Goal: Information Seeking & Learning: Stay updated

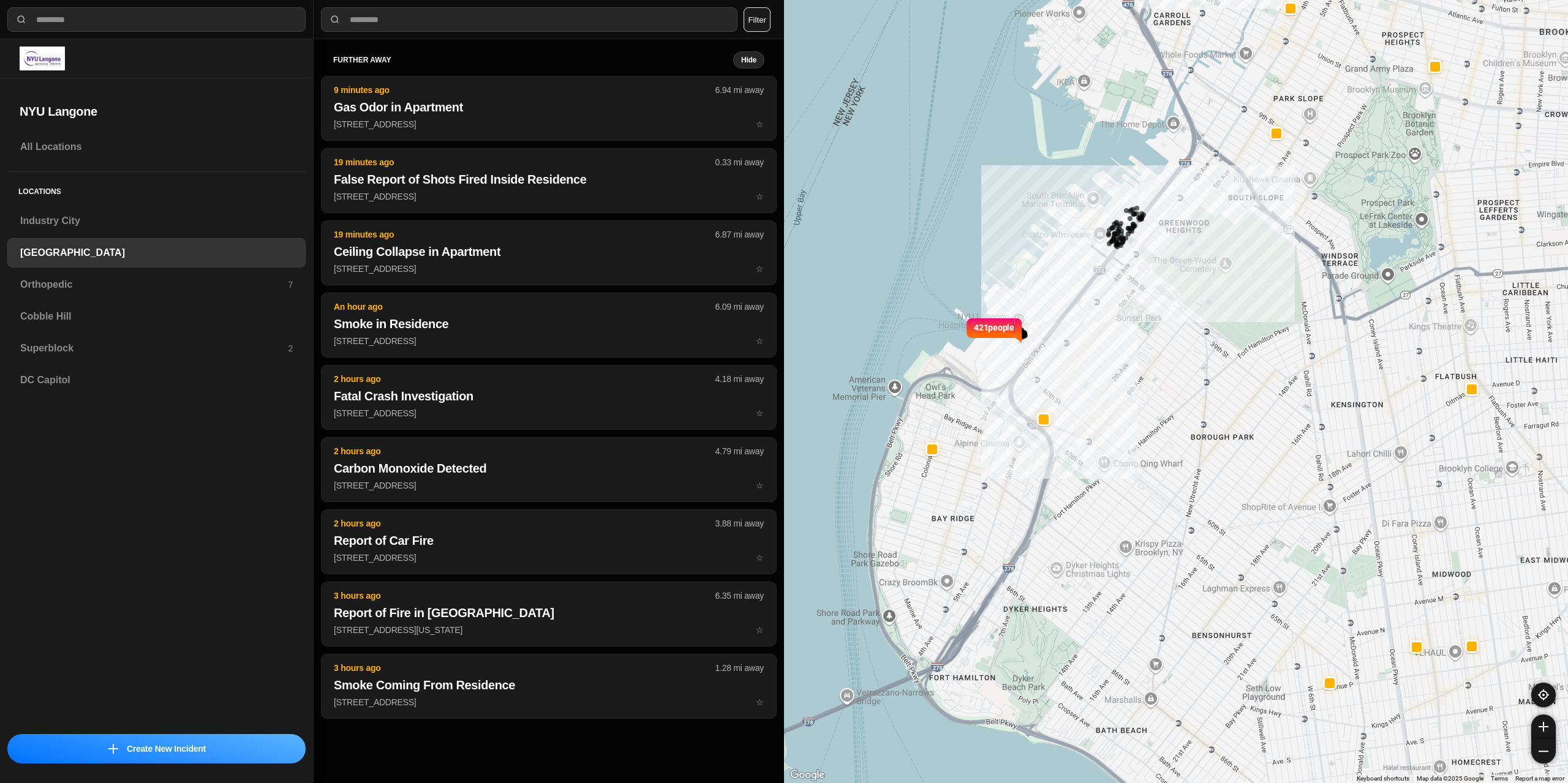
select select "*"
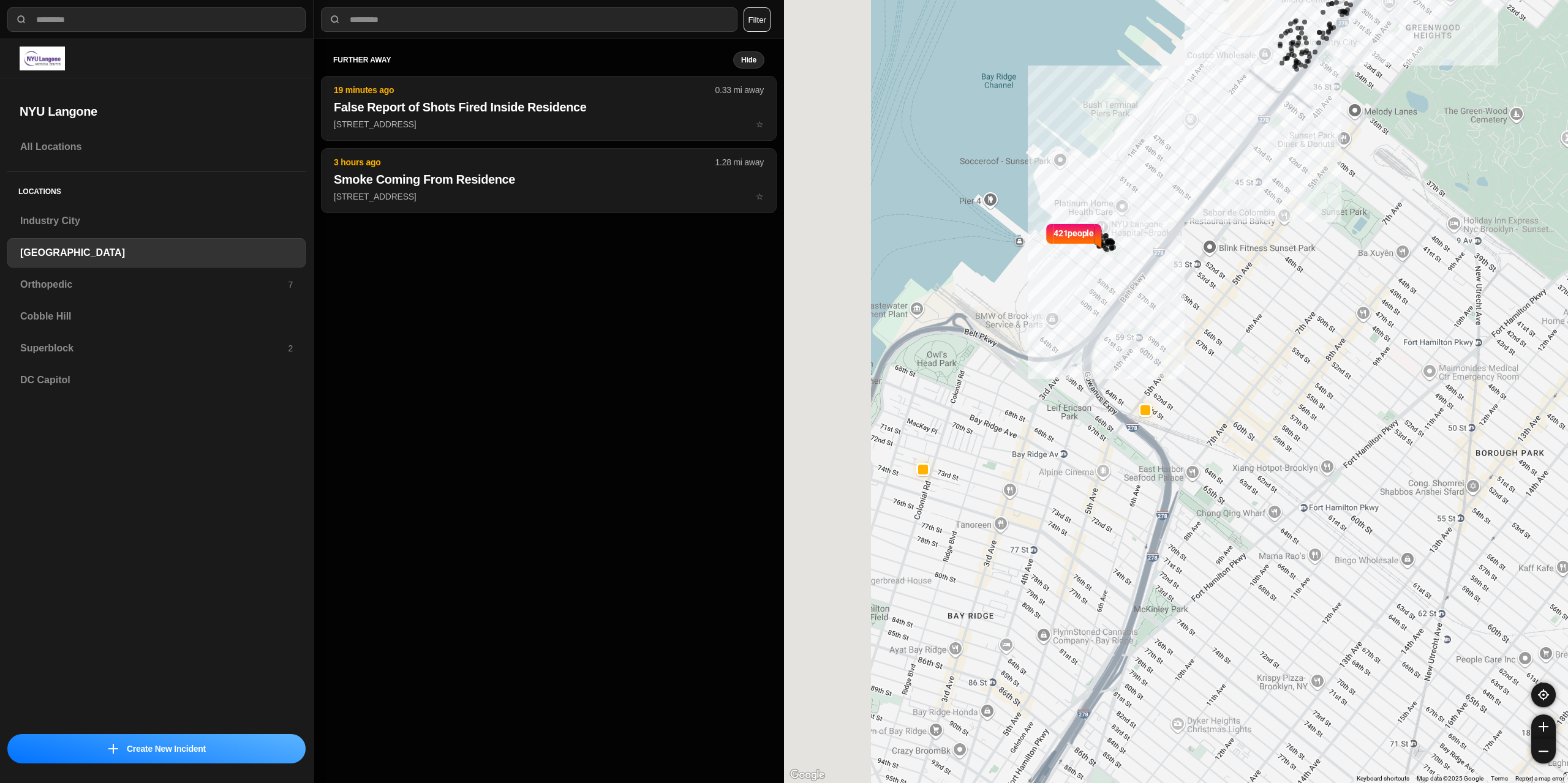
click at [992, 487] on div "421 people" at bounding box center [1176, 391] width 784 height 783
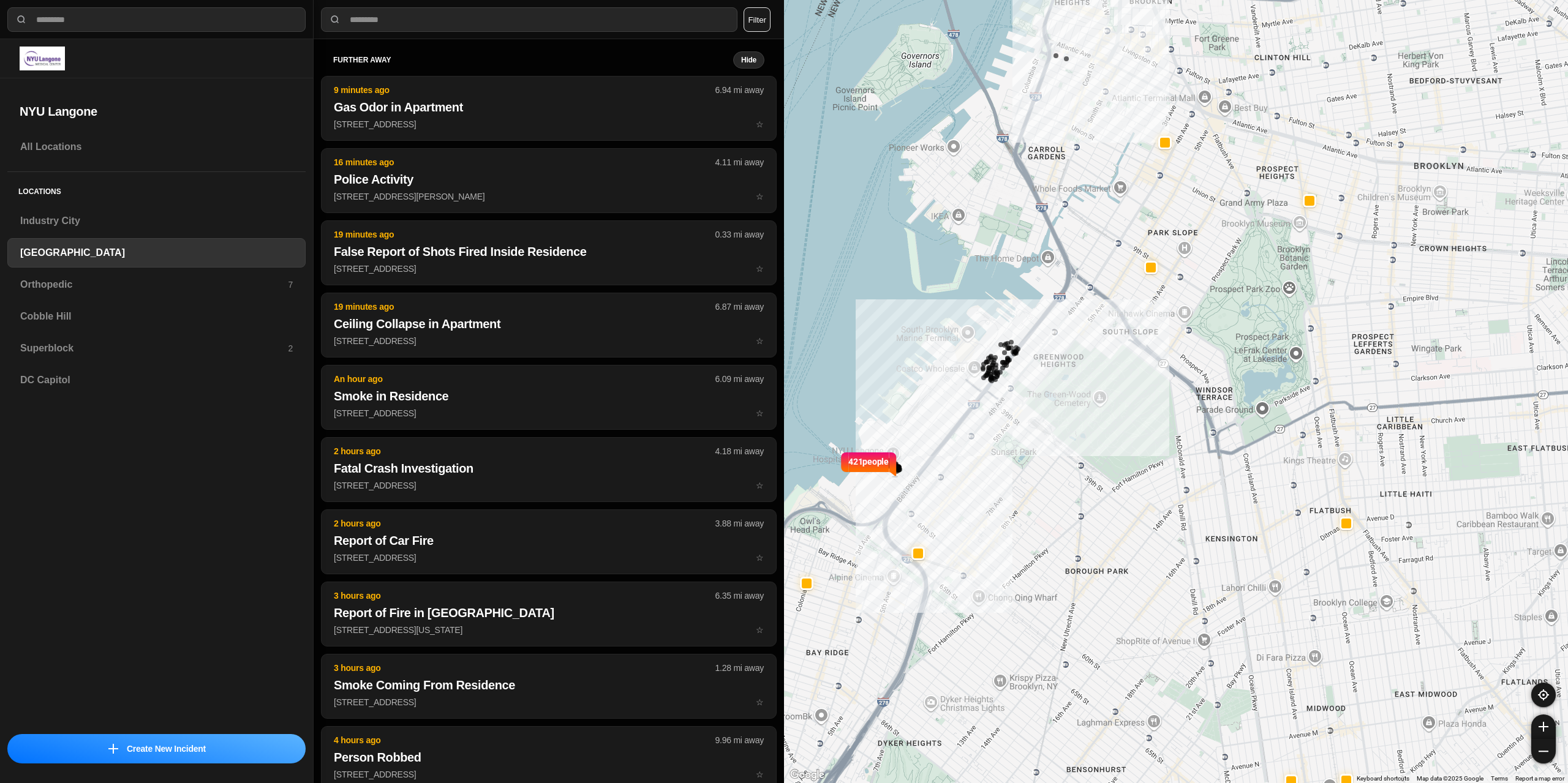
drag, startPoint x: 1155, startPoint y: 526, endPoint x: 1007, endPoint y: 614, distance: 172.2
click at [1007, 614] on div "421 people" at bounding box center [1176, 391] width 784 height 783
click at [922, 557] on div at bounding box center [918, 553] width 10 height 10
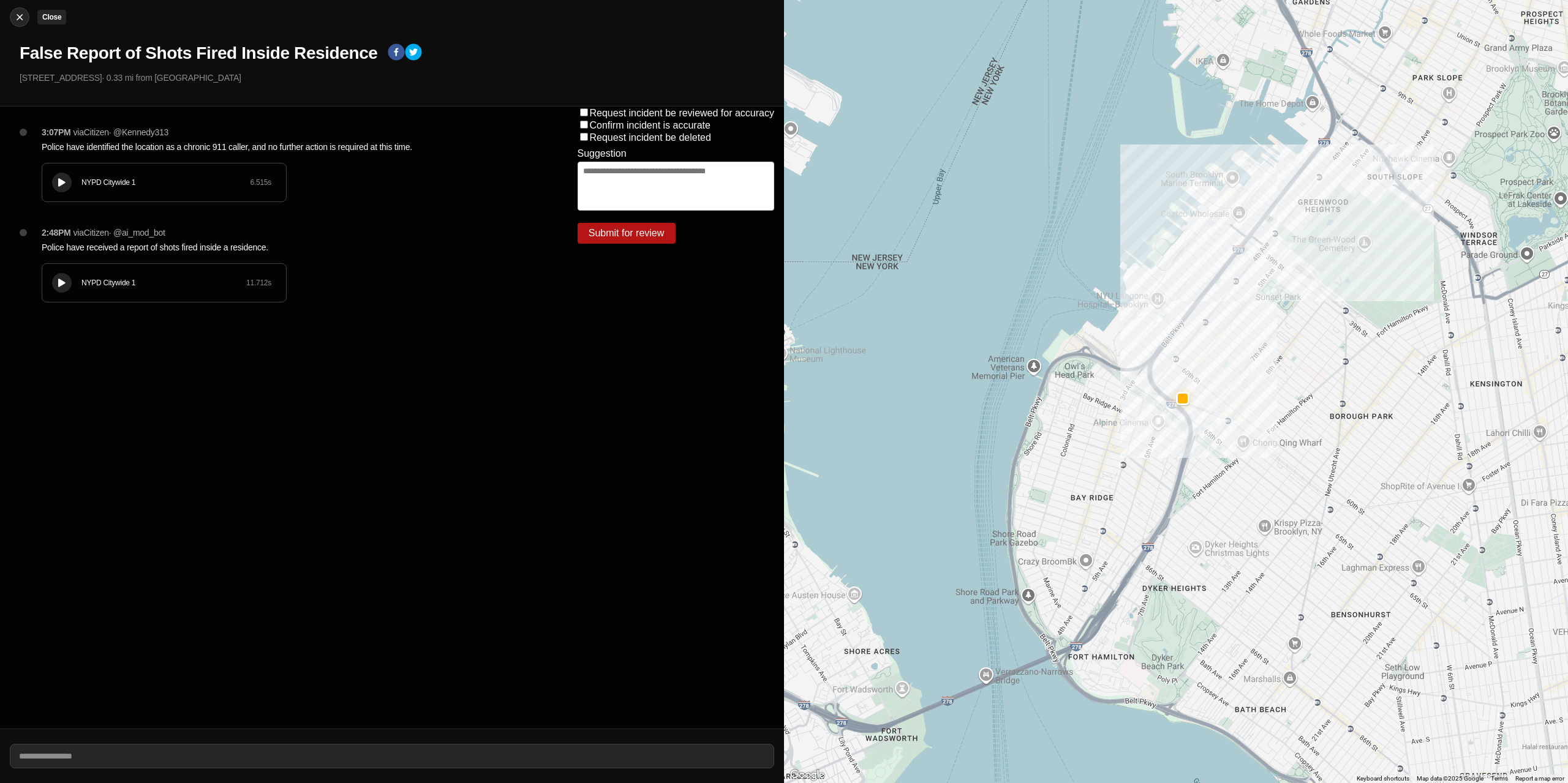
click at [17, 20] on img at bounding box center [19, 17] width 12 height 12
select select "*"
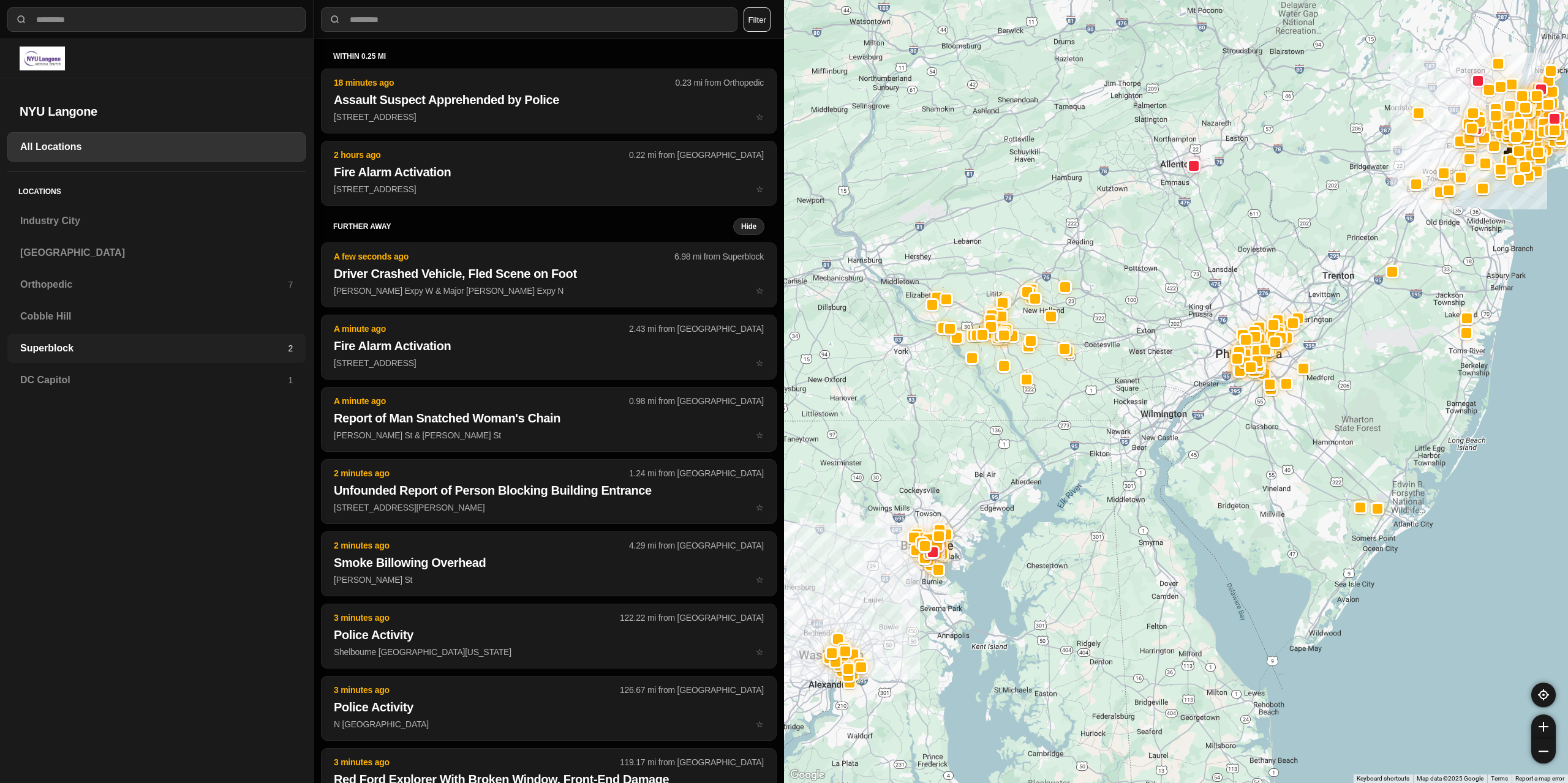
click at [108, 337] on div "Superblock 2" at bounding box center [157, 348] width 299 height 29
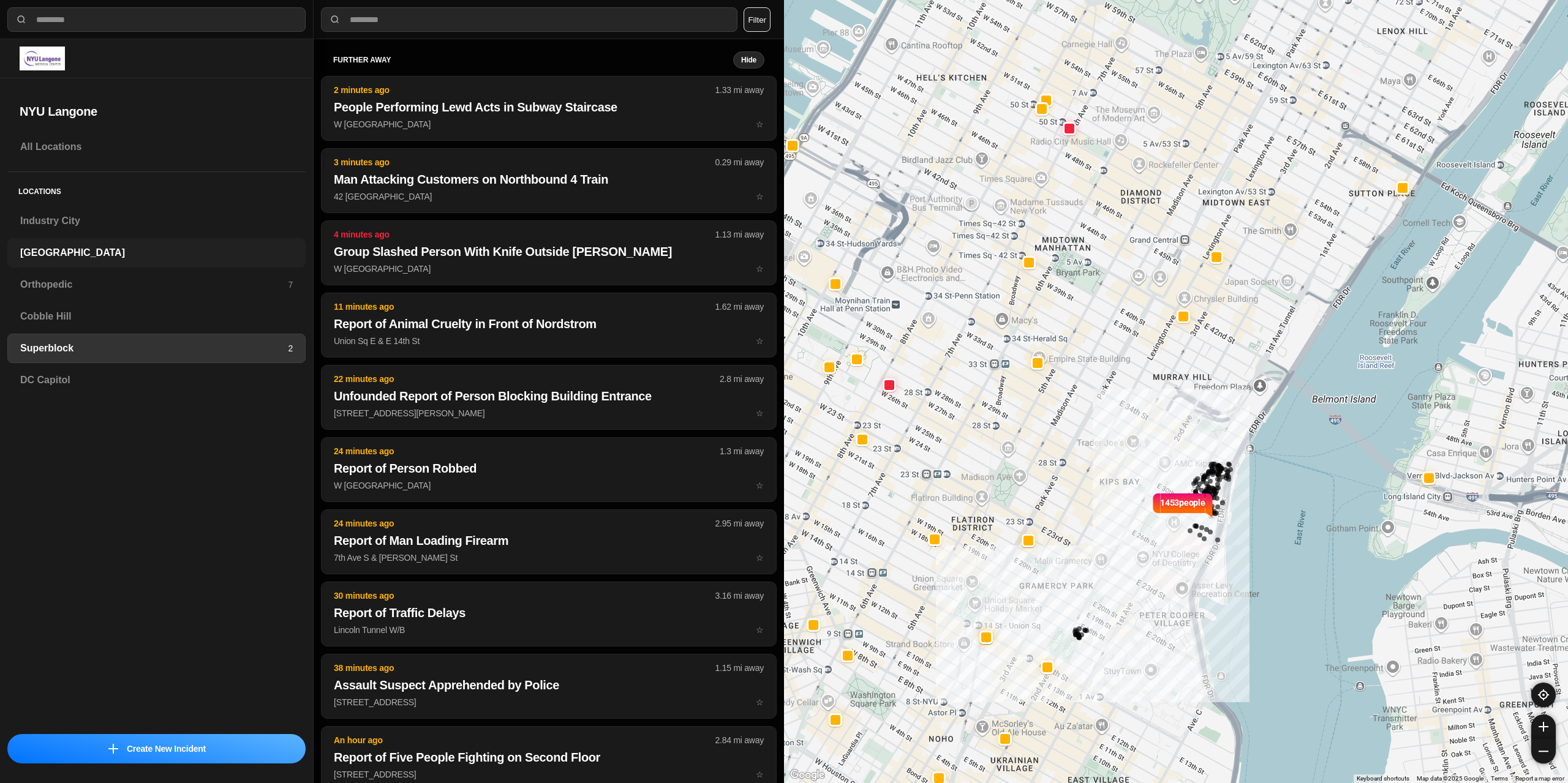
click at [48, 248] on h3 "[GEOGRAPHIC_DATA]" at bounding box center [157, 253] width 273 height 14
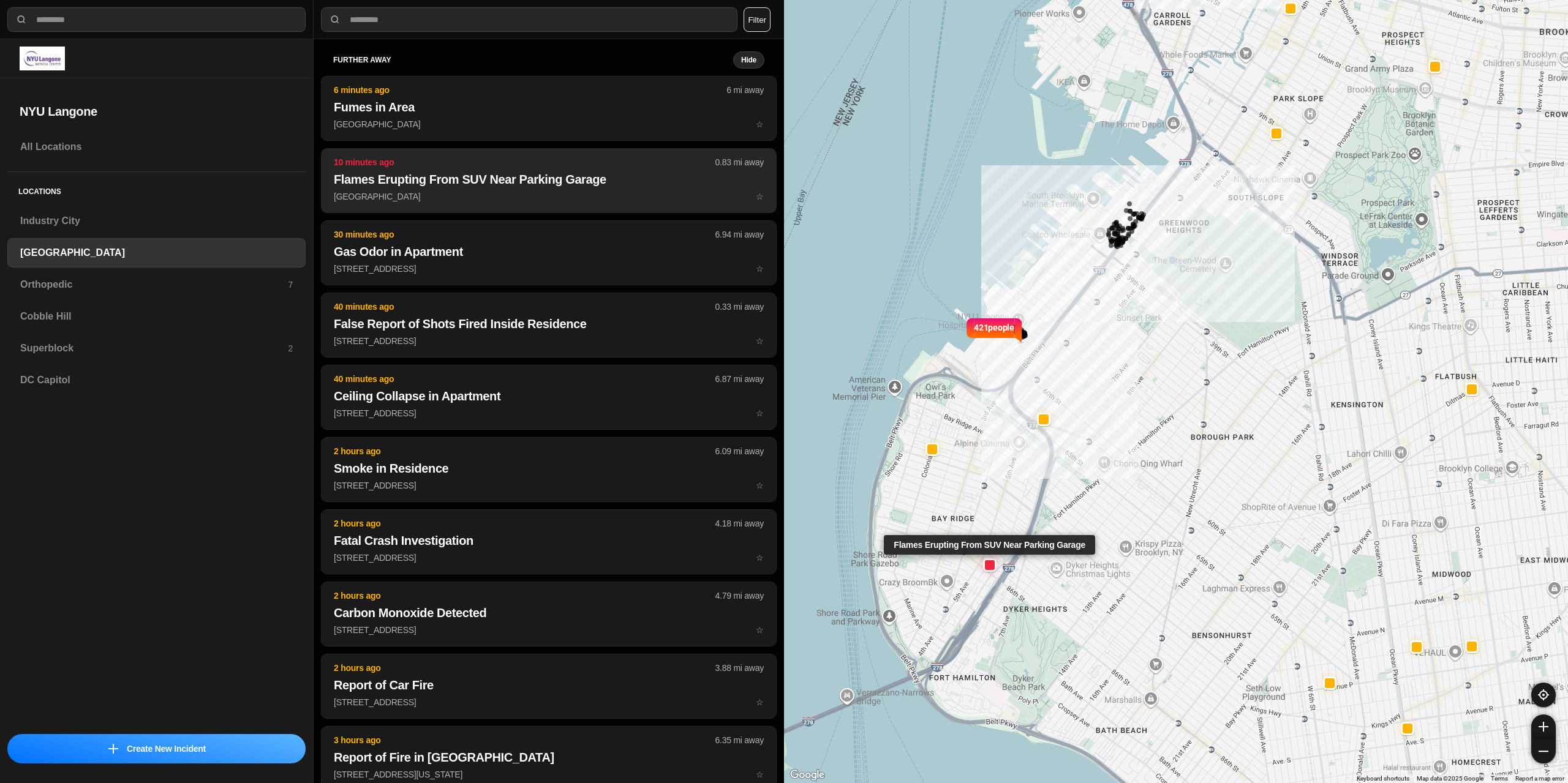
click at [431, 196] on p "[GEOGRAPHIC_DATA] ☆" at bounding box center [549, 196] width 430 height 12
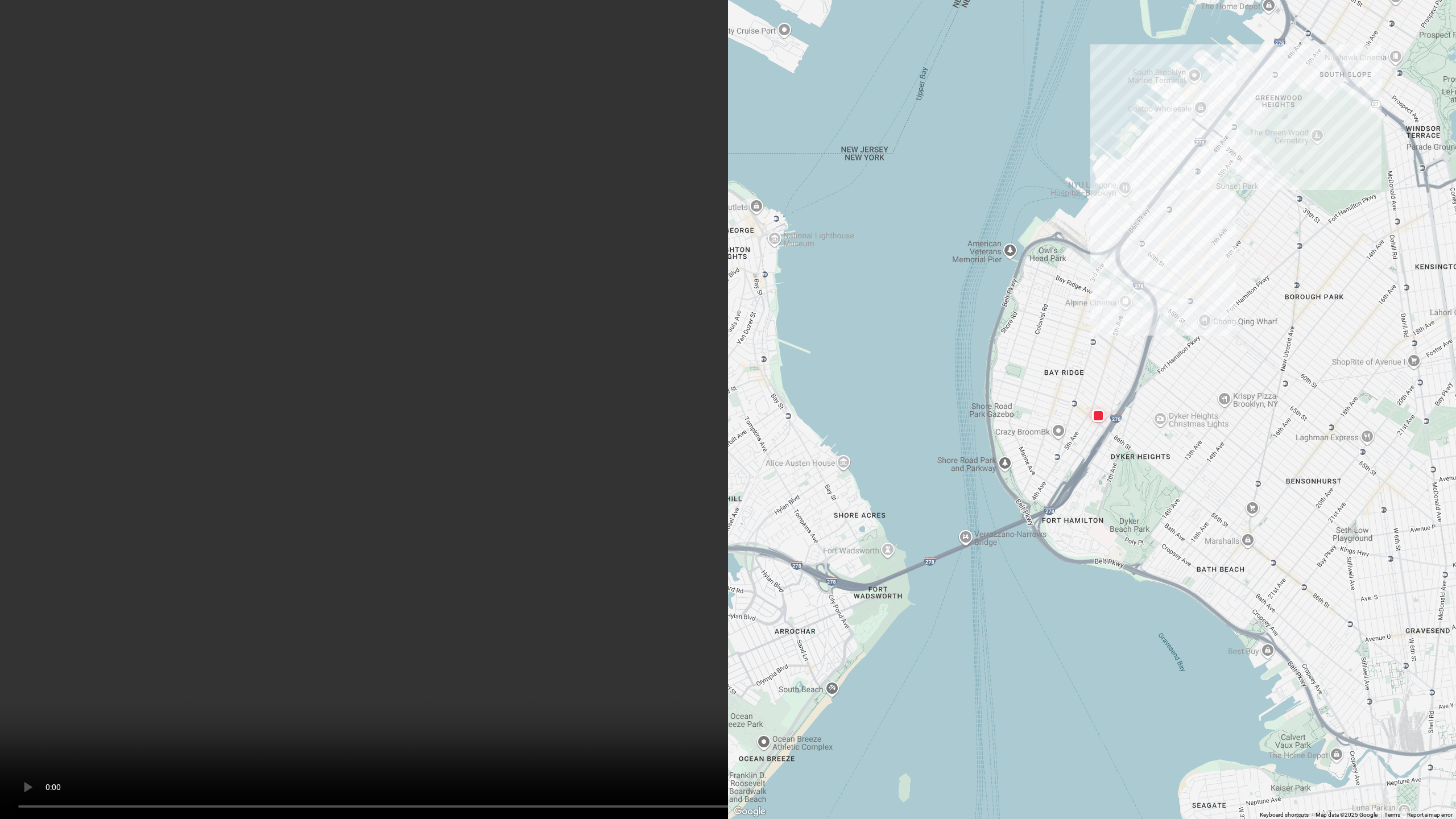
click at [677, 525] on video at bounding box center [728, 409] width 1456 height 819
click at [653, 283] on video at bounding box center [728, 409] width 1456 height 819
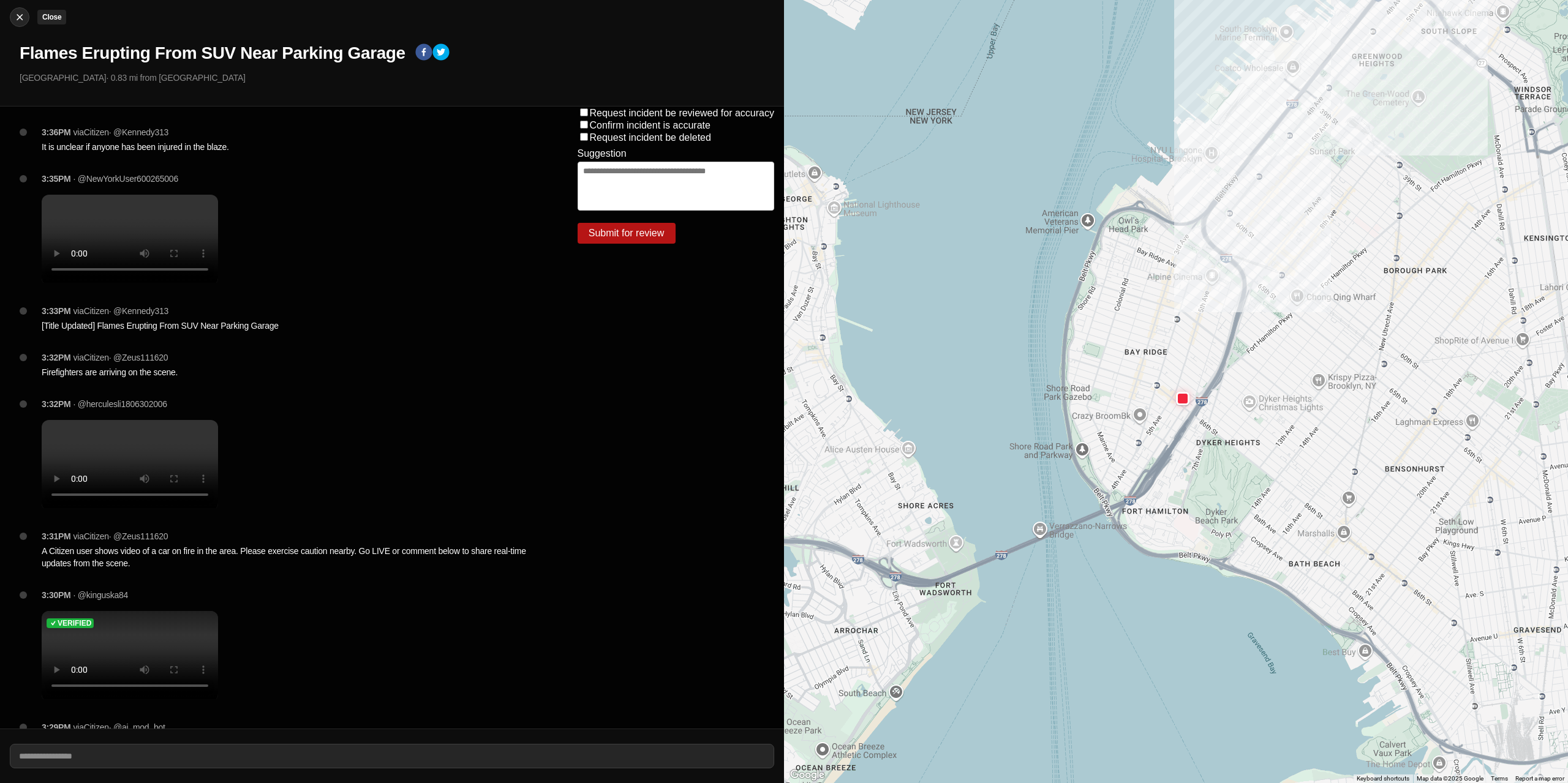
click at [22, 19] on img at bounding box center [19, 17] width 12 height 12
select select "*"
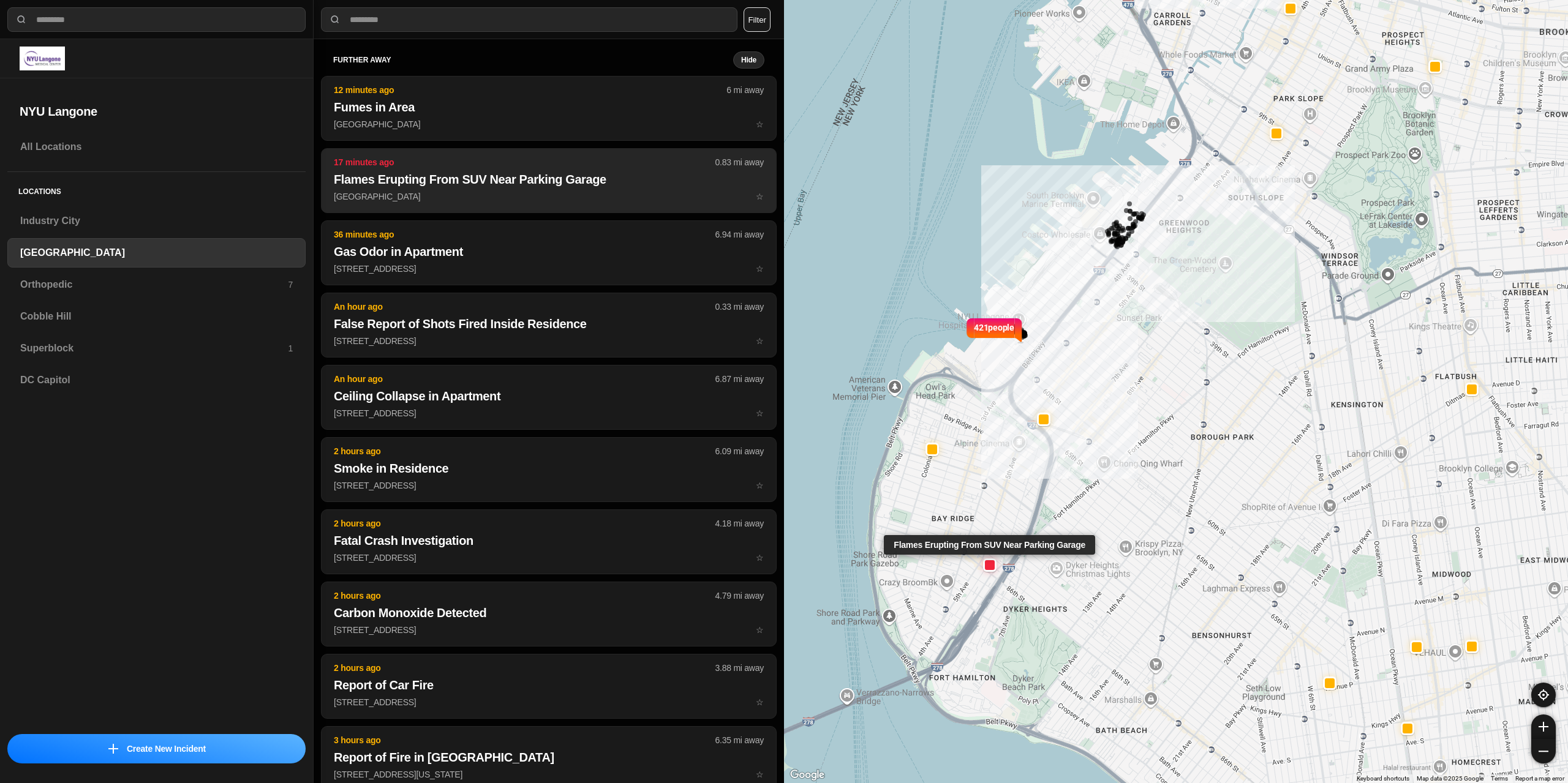
click at [482, 205] on button "17 minutes ago 0.83 mi away Flames Erupting From SUV Near Parking Garage [GEOGR…" at bounding box center [549, 180] width 456 height 65
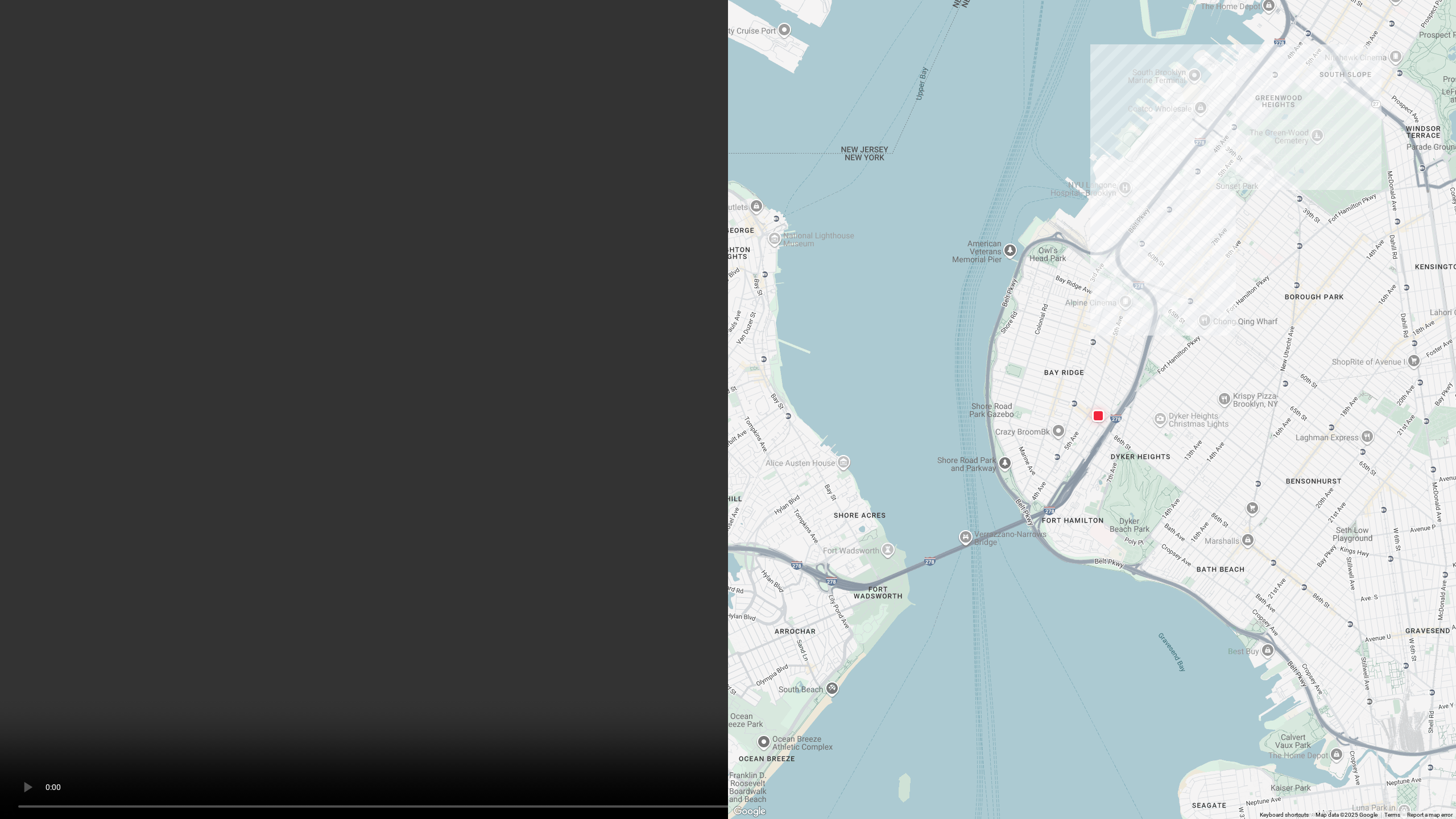
click at [595, 328] on video at bounding box center [728, 409] width 1456 height 819
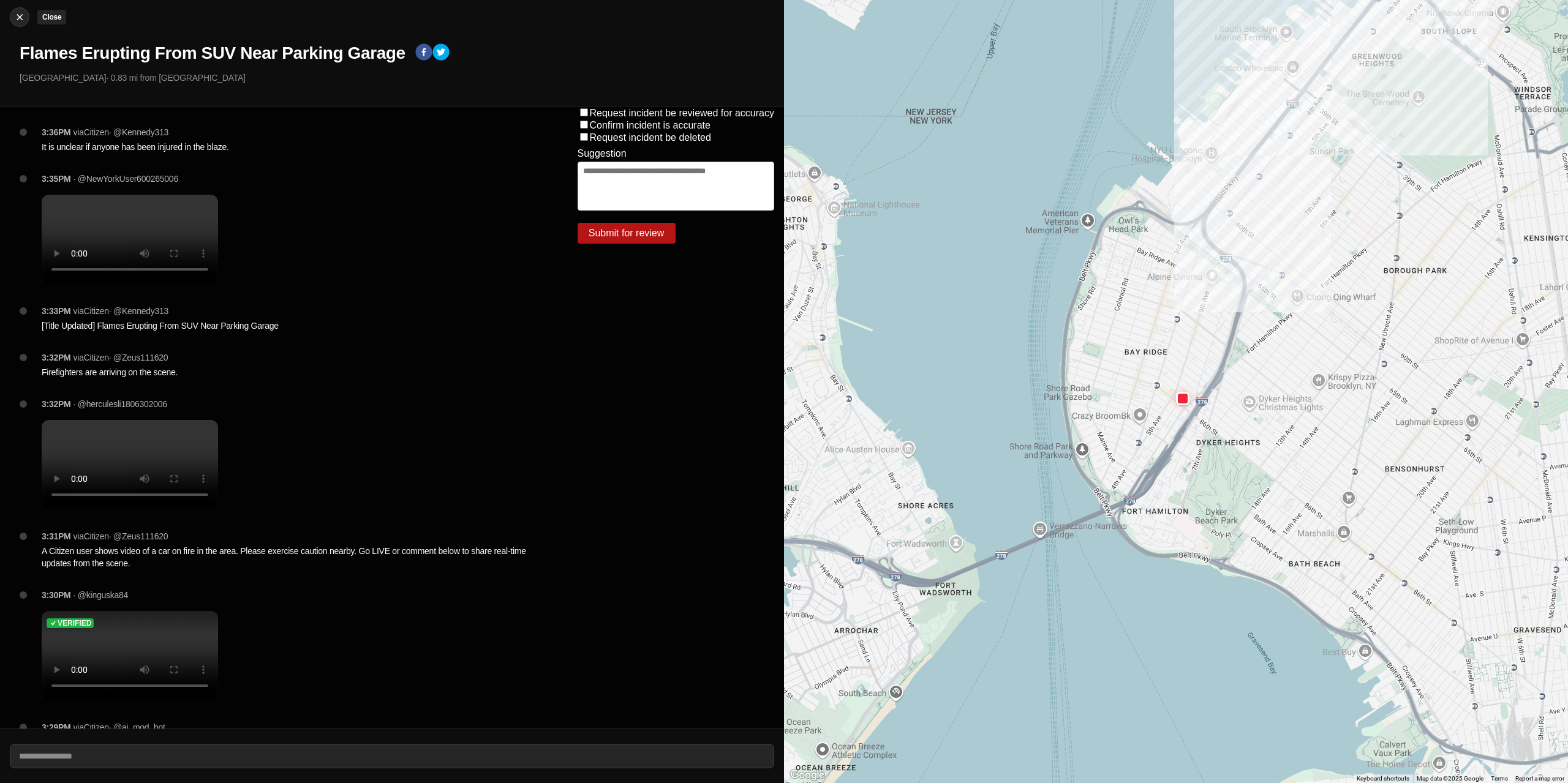
click at [26, 21] on div at bounding box center [20, 17] width 19 height 12
select select "*"
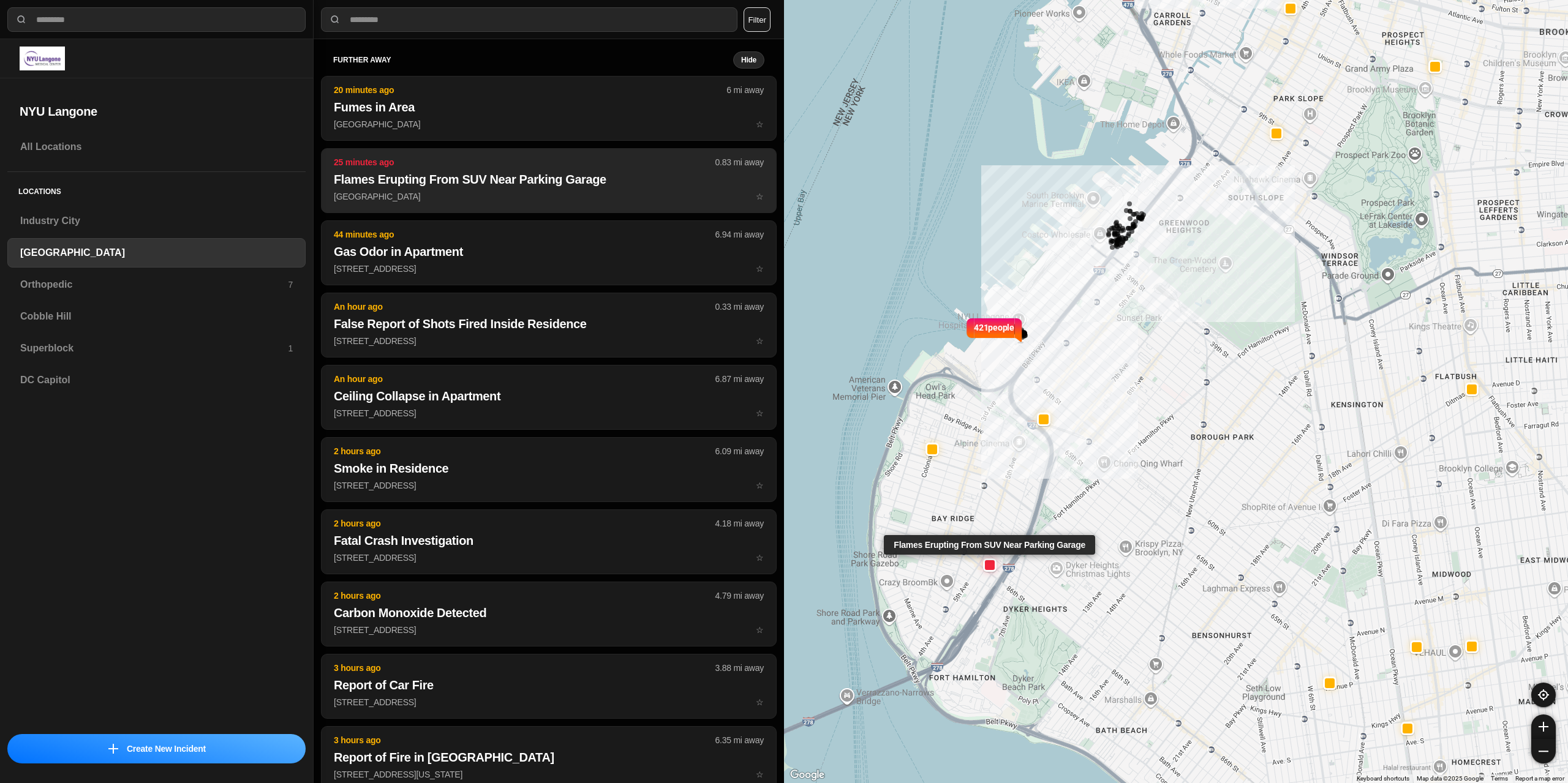
click at [443, 188] on button "25 minutes ago 0.83 mi away Flames Erupting From SUV Near Parking Garage [GEOGR…" at bounding box center [549, 180] width 456 height 65
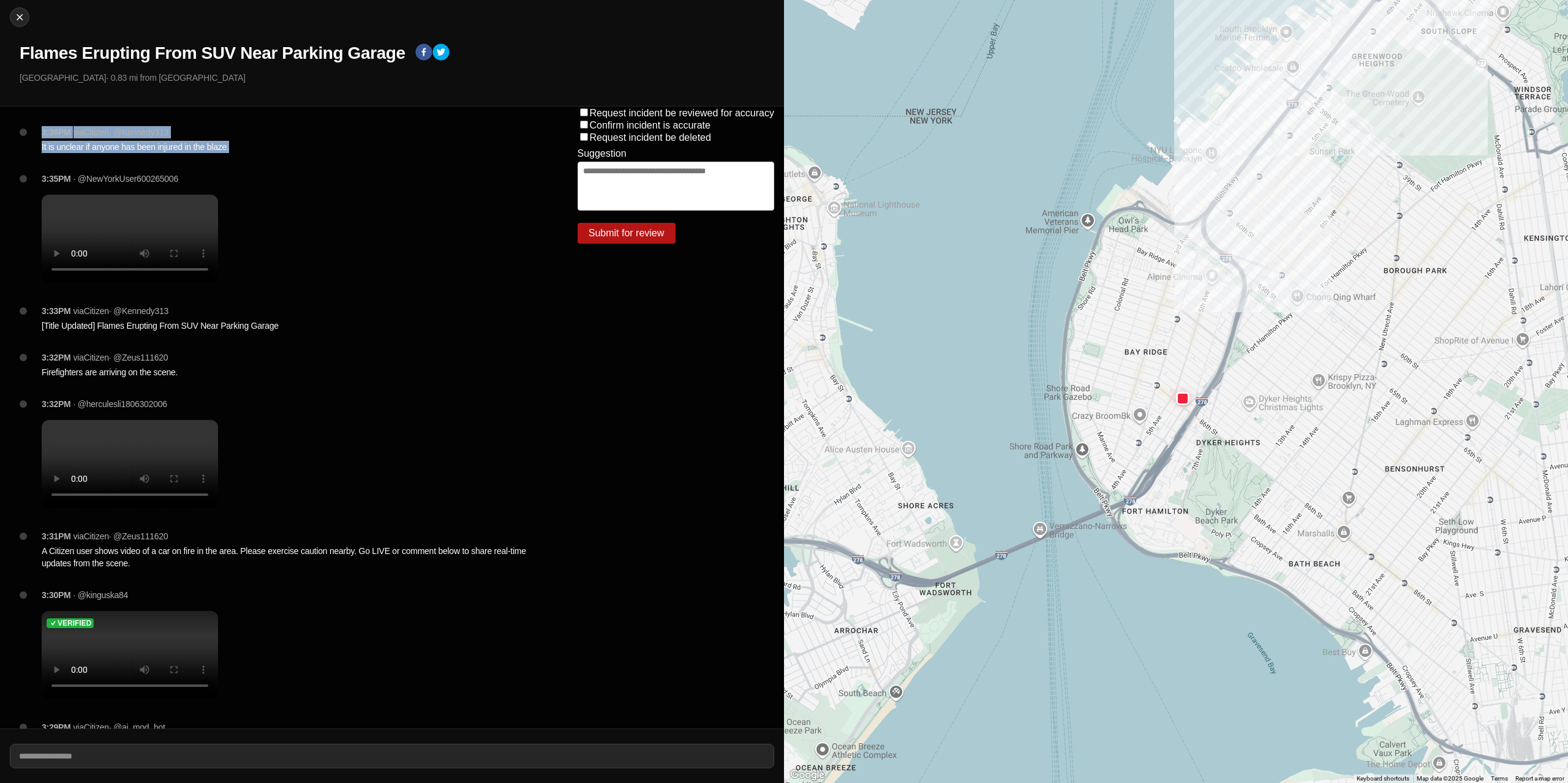
drag, startPoint x: 203, startPoint y: 142, endPoint x: 35, endPoint y: 136, distance: 168.1
click at [35, 136] on div "3:36PM via Citizen · @ Kennedy313 It is unclear if anyone has been injured in t…" at bounding box center [289, 149] width 516 height 47
copy div "3:36PM via Citizen · @ Kennedy313 It is unclear if anyone has been injured in t…"
click at [391, 237] on div "3:35PM · @NewYorkUser600265006" at bounding box center [289, 239] width 516 height 132
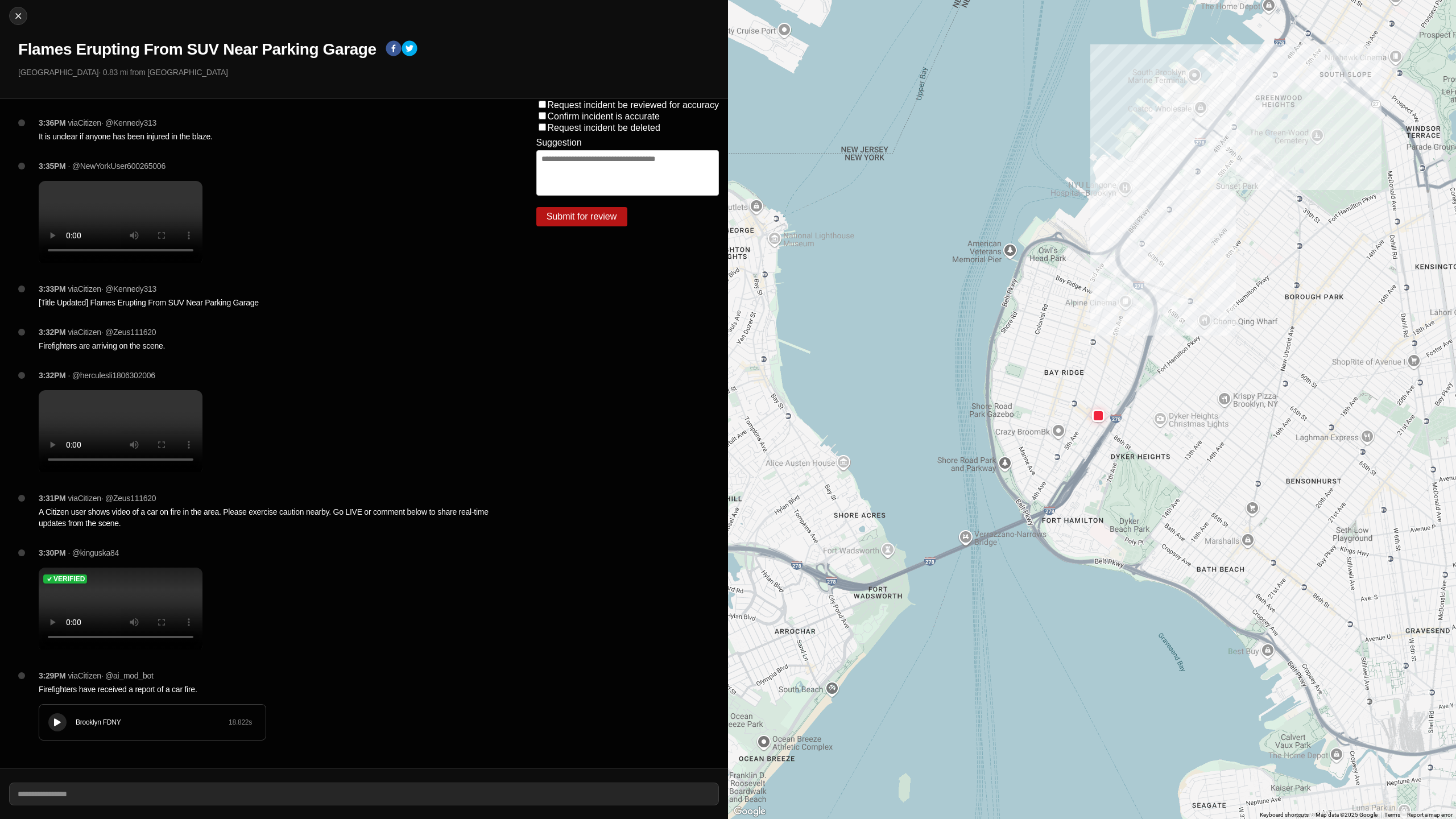
click at [203, 263] on video at bounding box center [121, 221] width 164 height 82
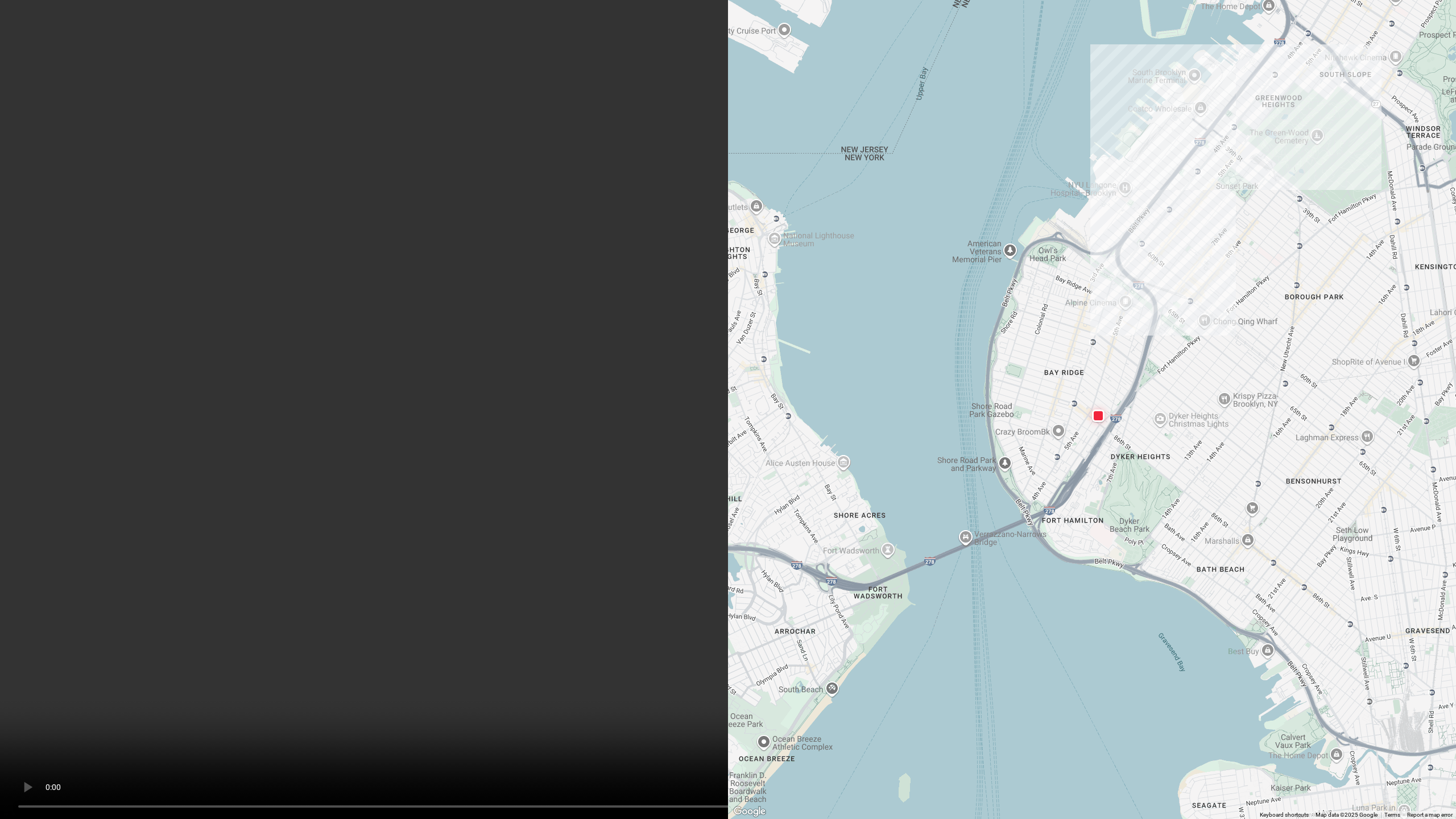
click at [870, 726] on video at bounding box center [728, 409] width 1456 height 819
click at [424, 664] on video at bounding box center [728, 409] width 1456 height 819
click at [325, 79] on video at bounding box center [728, 409] width 1456 height 819
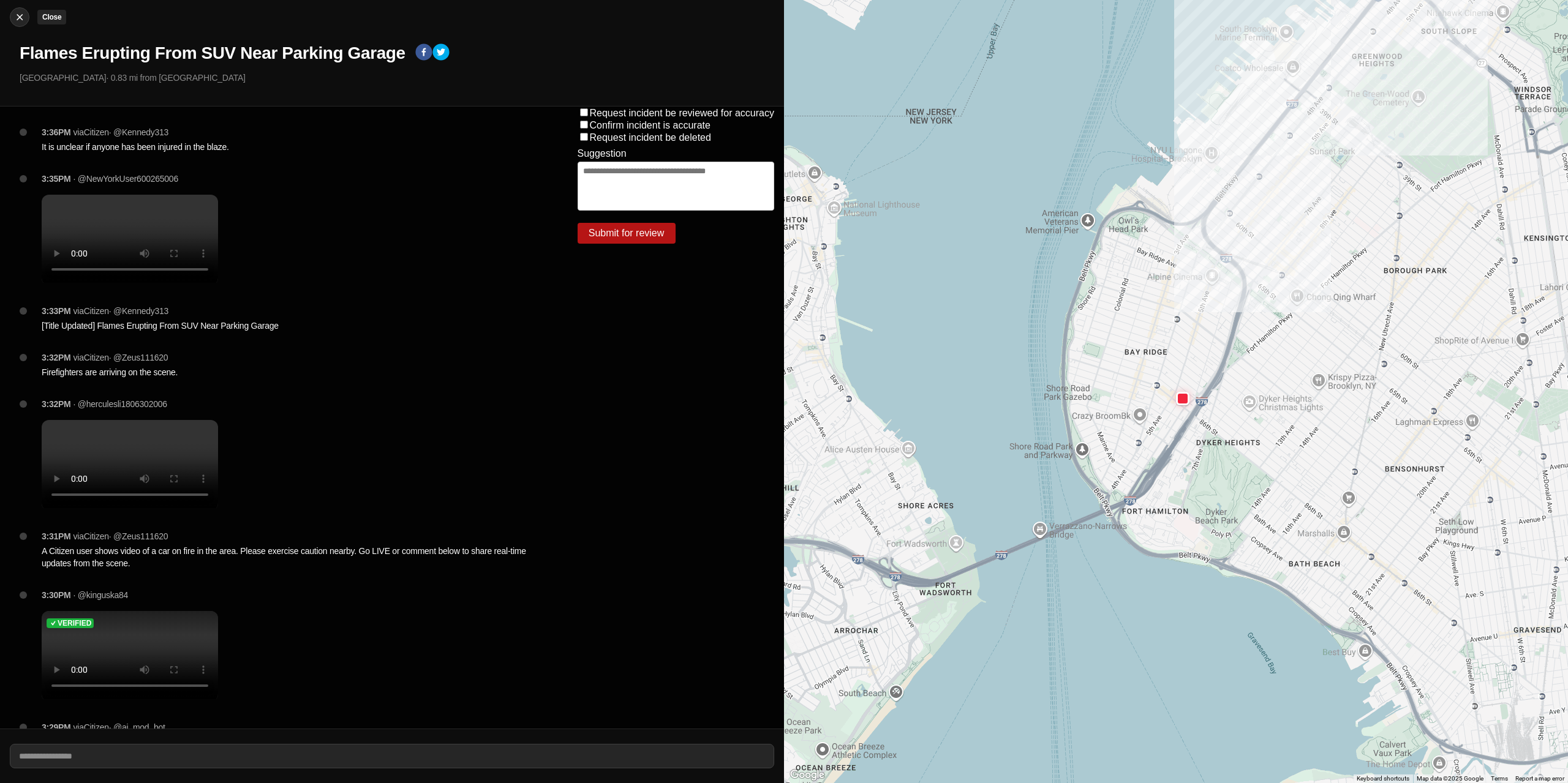
click at [20, 17] on img at bounding box center [19, 17] width 12 height 12
select select "*"
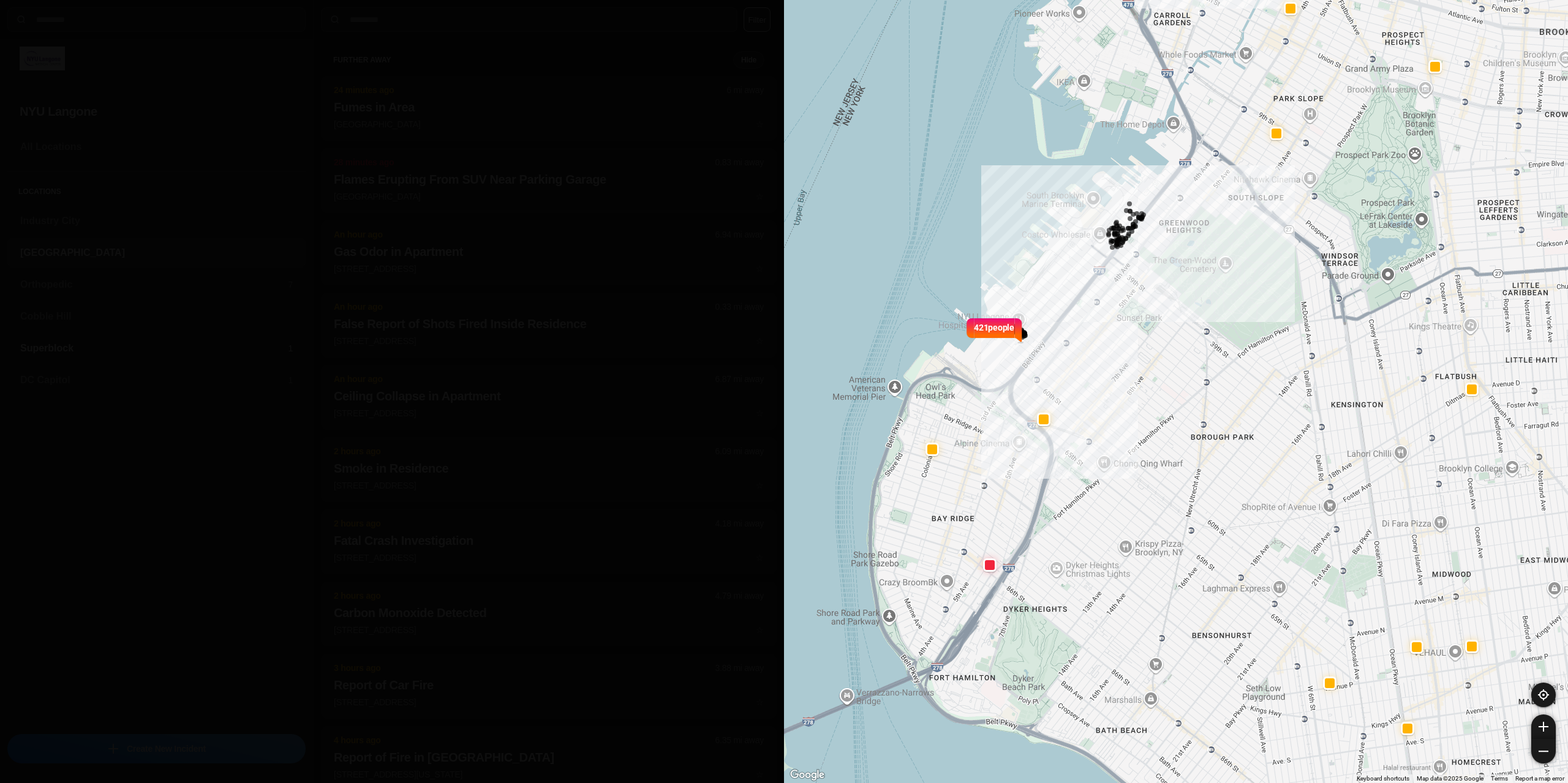
click at [37, 351] on h3 "Superblock" at bounding box center [154, 348] width 268 height 14
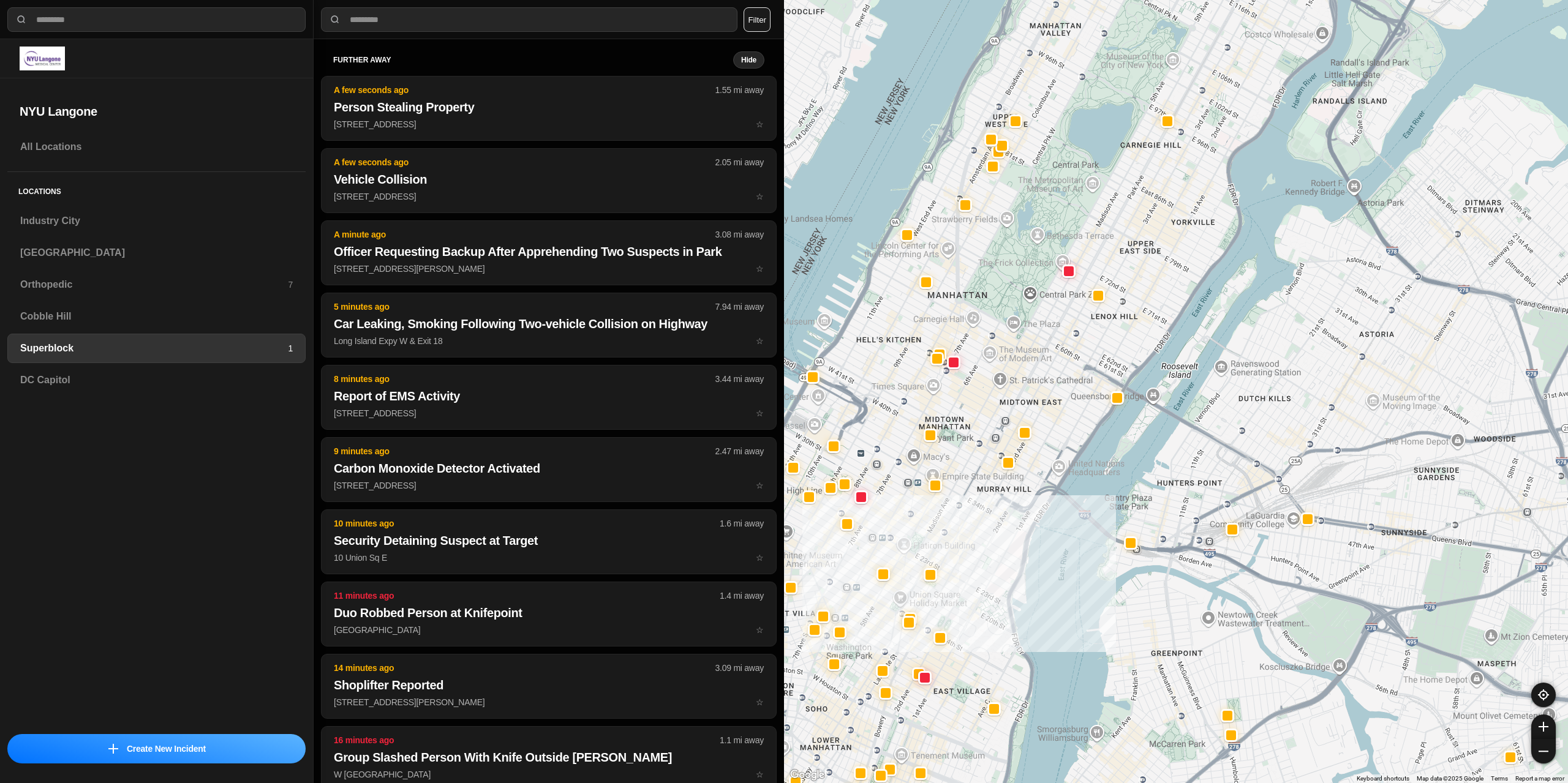
drag, startPoint x: 887, startPoint y: 536, endPoint x: 874, endPoint y: 574, distance: 40.2
click at [874, 574] on div at bounding box center [1176, 391] width 784 height 783
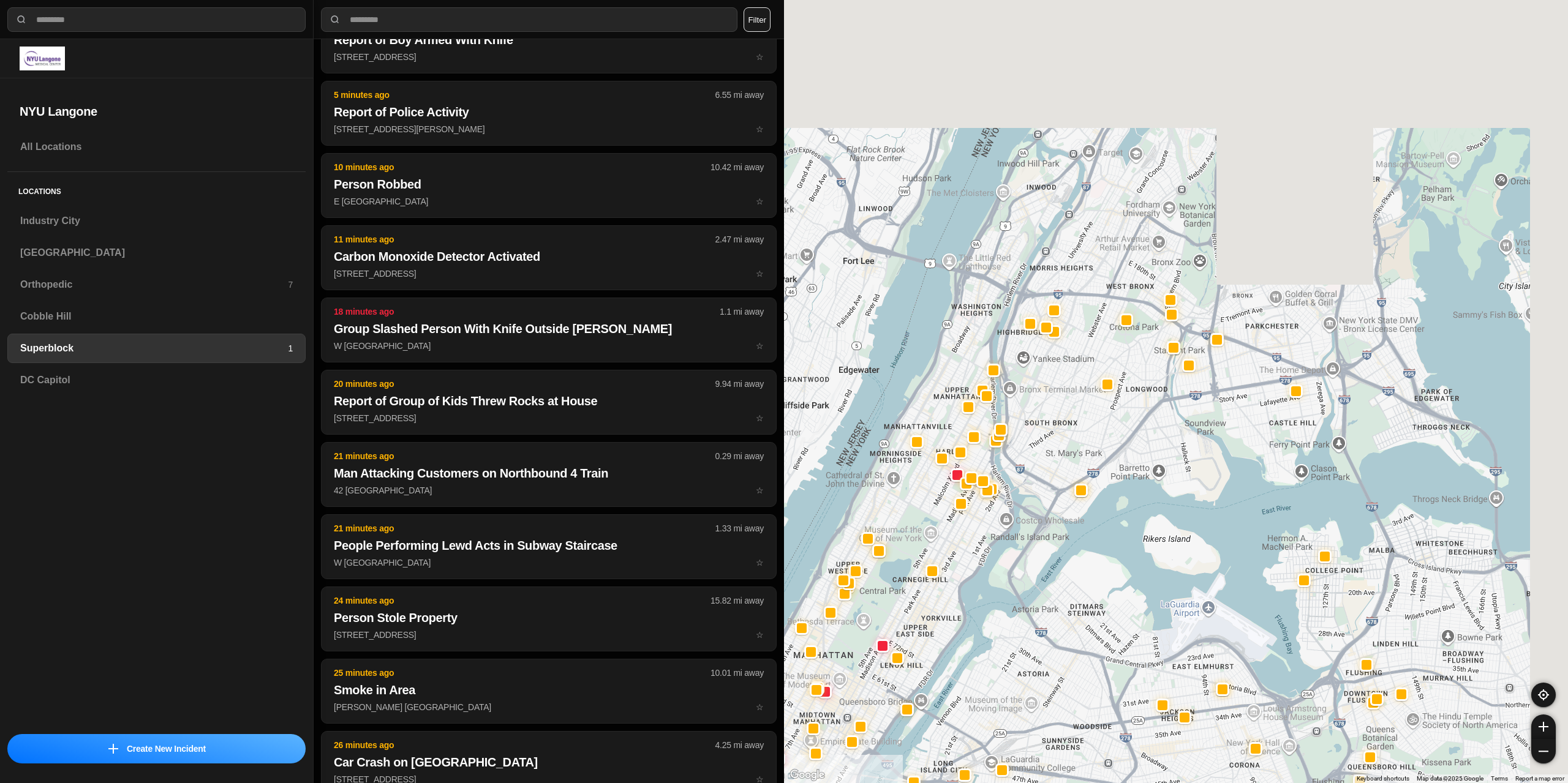
scroll to position [428, 0]
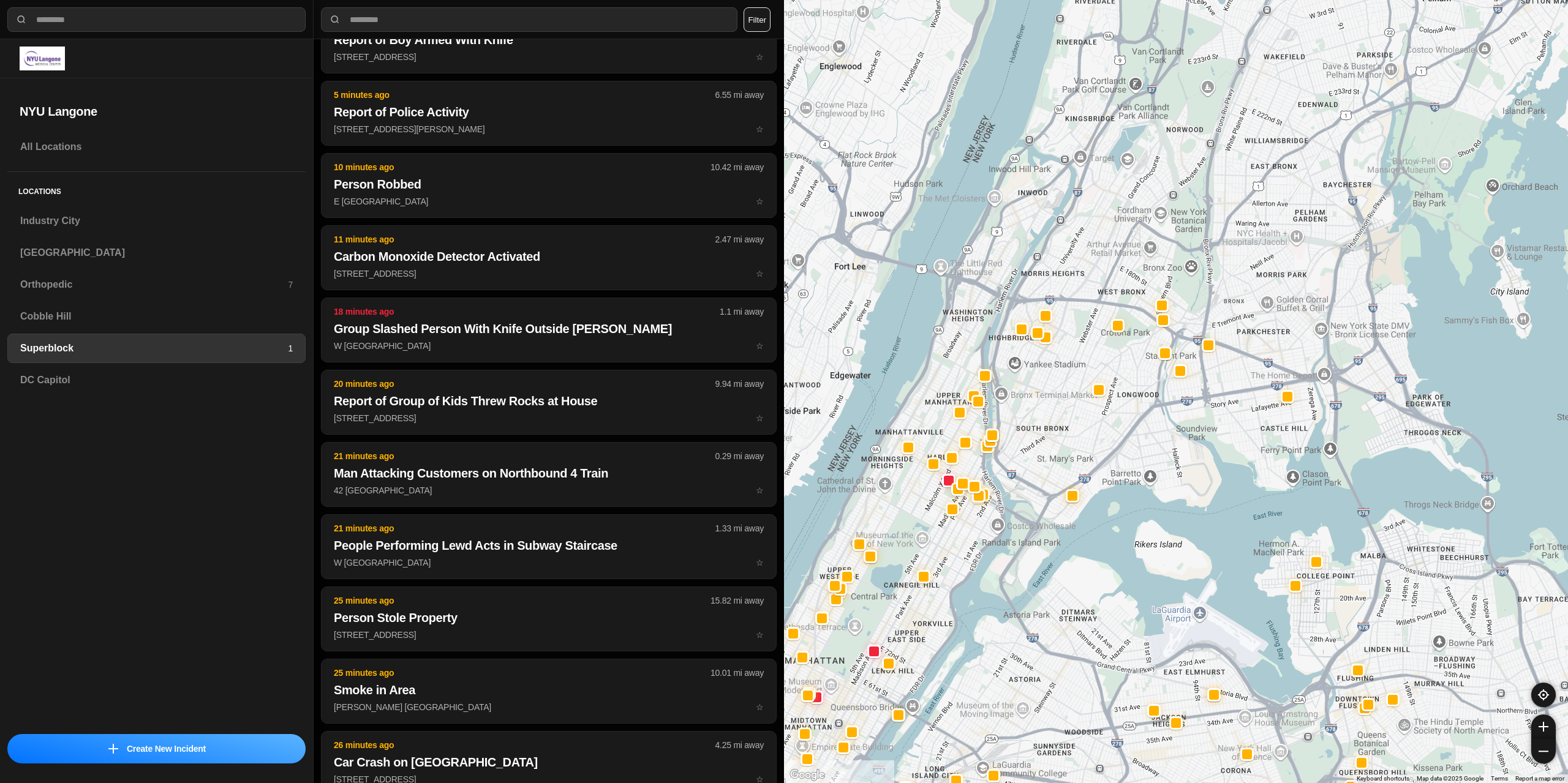
drag, startPoint x: 1049, startPoint y: 616, endPoint x: 1019, endPoint y: 652, distance: 46.9
click at [1019, 652] on div at bounding box center [1176, 391] width 784 height 783
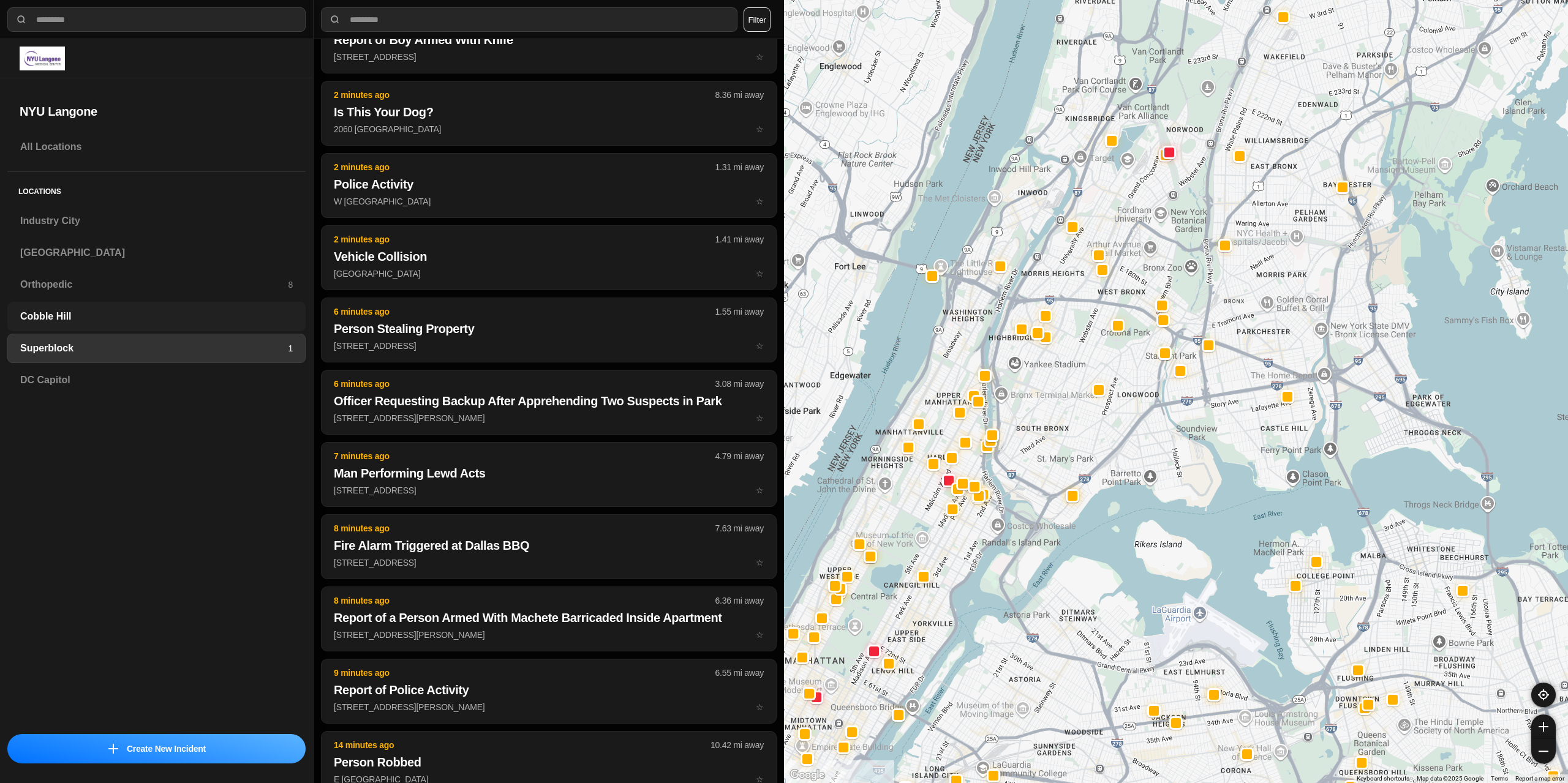
scroll to position [0, 0]
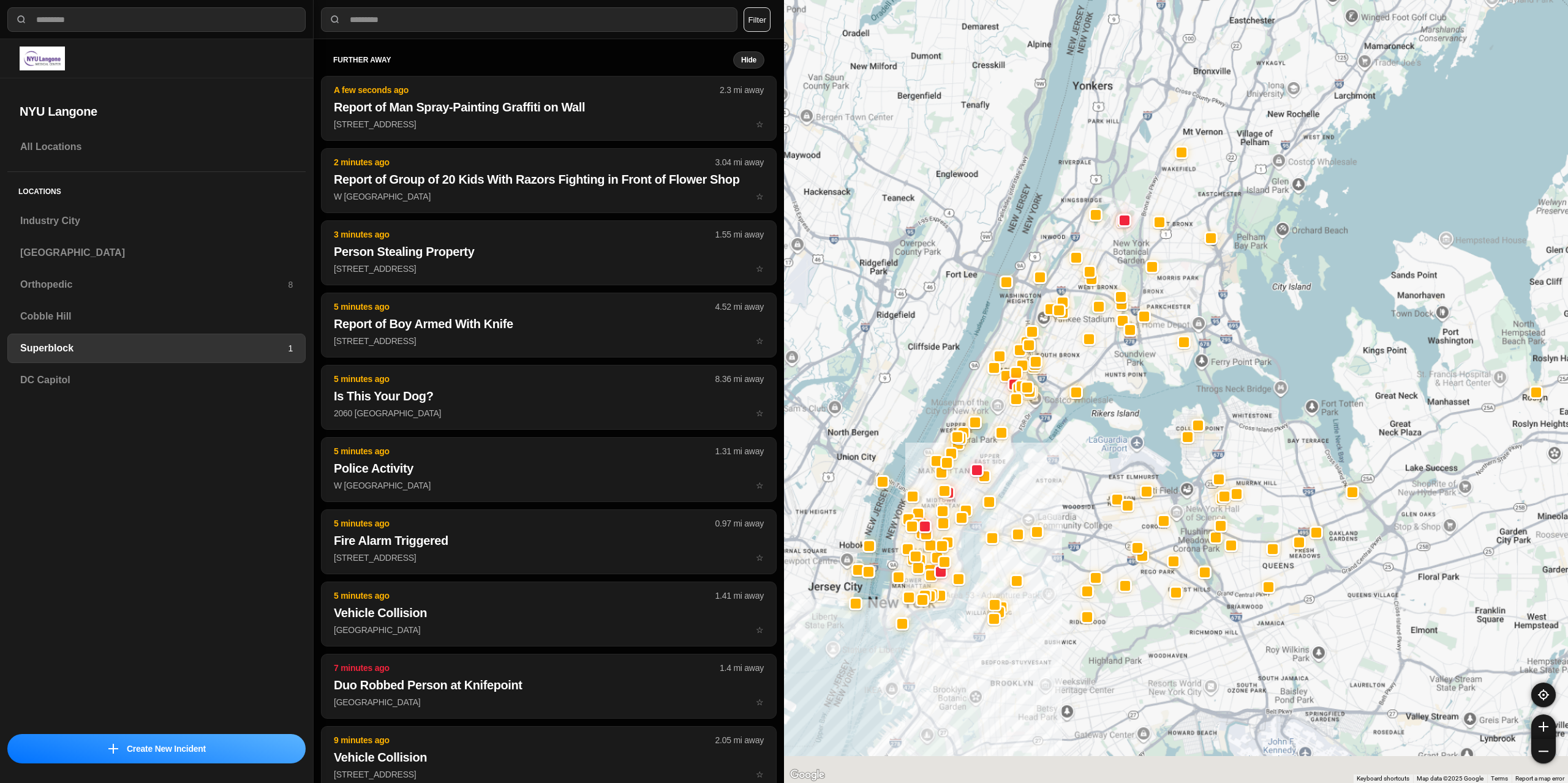
drag, startPoint x: 969, startPoint y: 616, endPoint x: 1009, endPoint y: 428, distance: 192.2
click at [1009, 428] on div at bounding box center [1176, 391] width 784 height 783
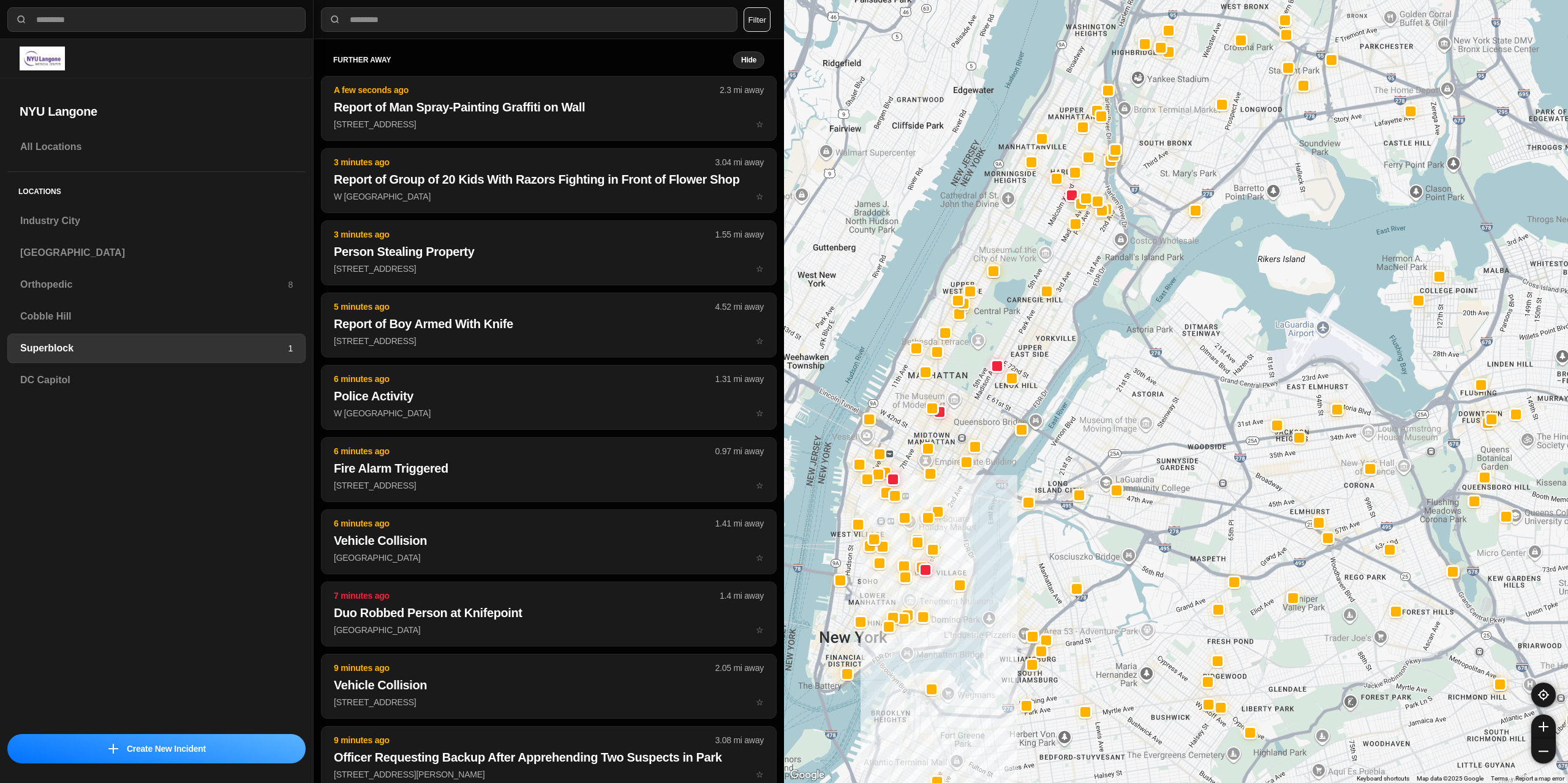
drag, startPoint x: 879, startPoint y: 481, endPoint x: 938, endPoint y: 444, distance: 69.6
click at [930, 492] on div at bounding box center [1176, 391] width 784 height 783
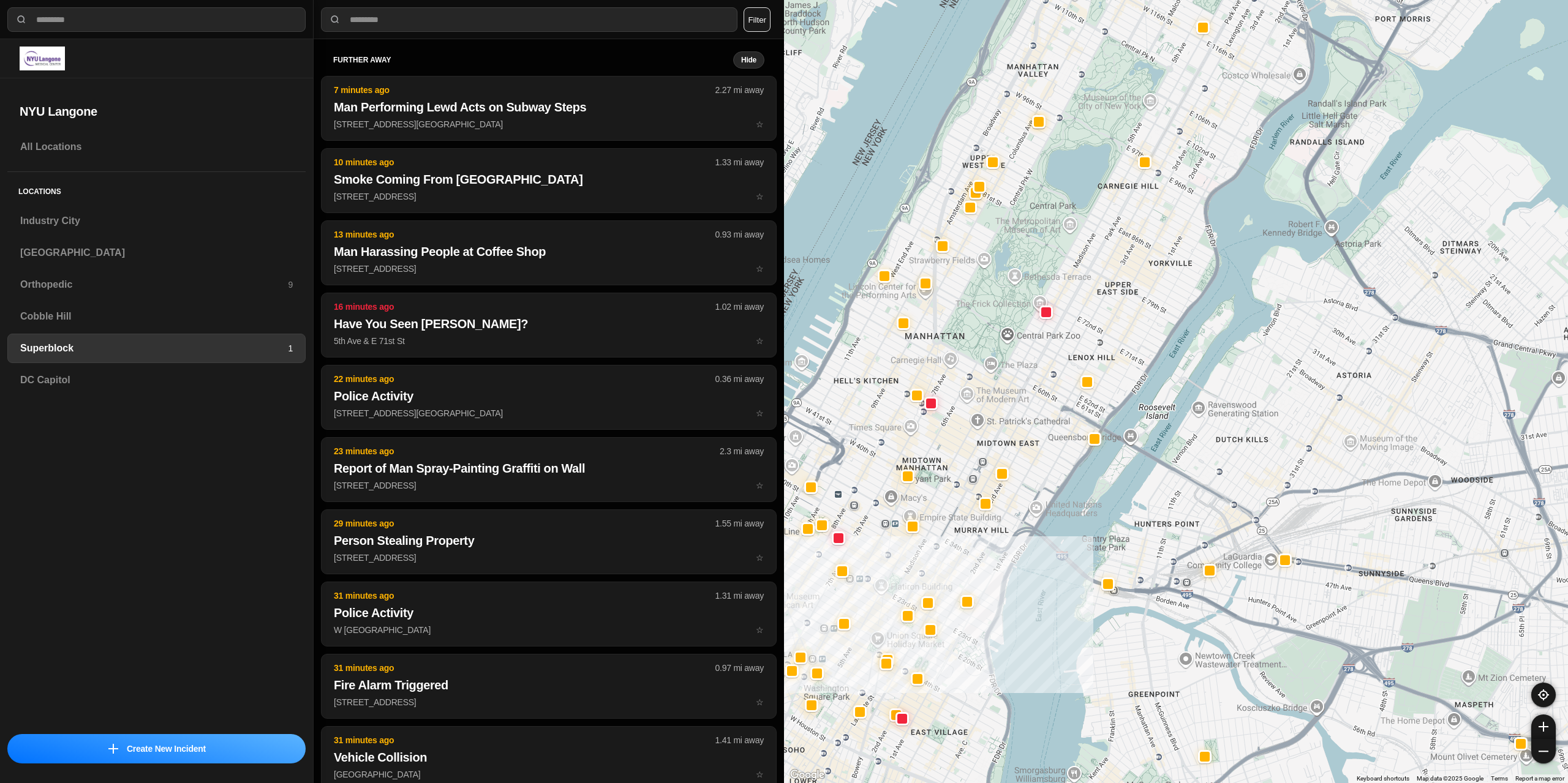
select select "*"
